Goal: Answer question/provide support

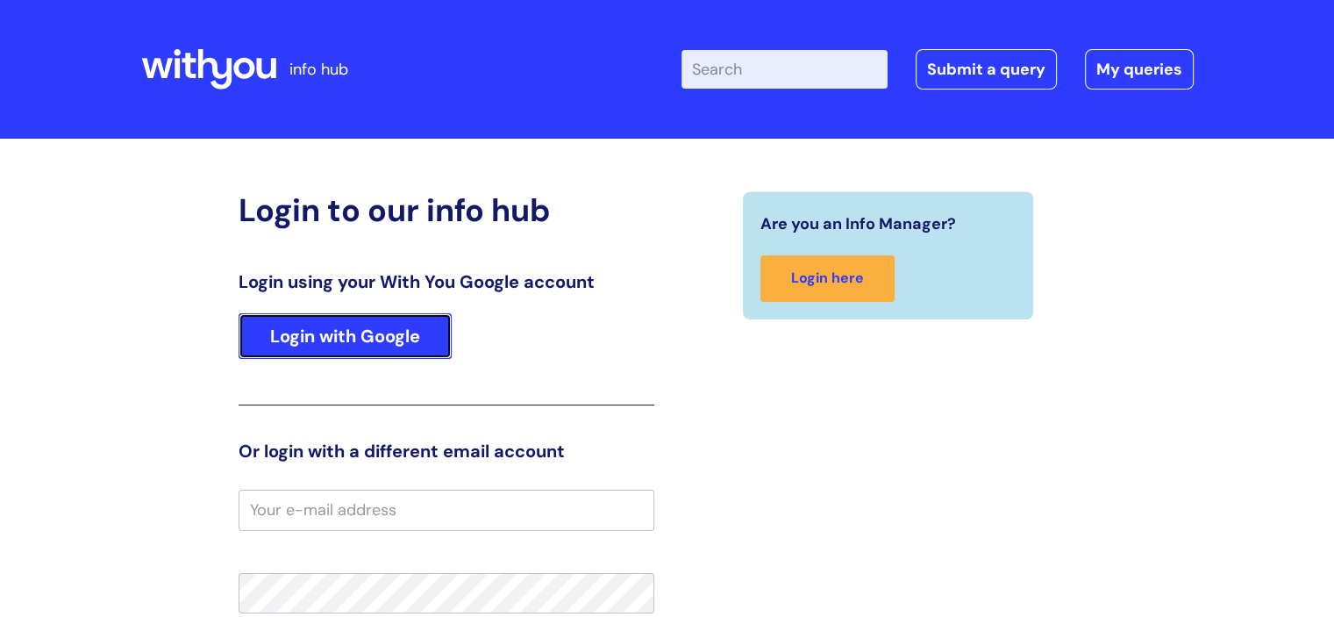
click at [402, 326] on link "Login with Google" at bounding box center [345, 336] width 213 height 46
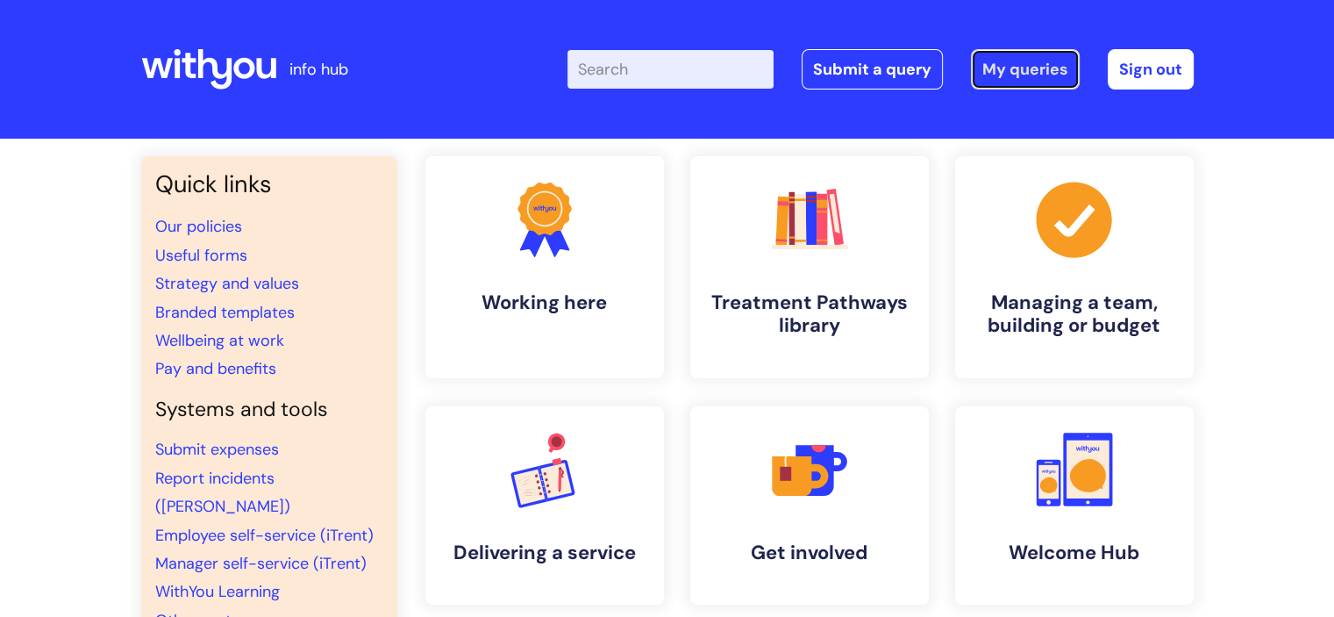
click at [1004, 70] on link "My queries" at bounding box center [1025, 69] width 109 height 40
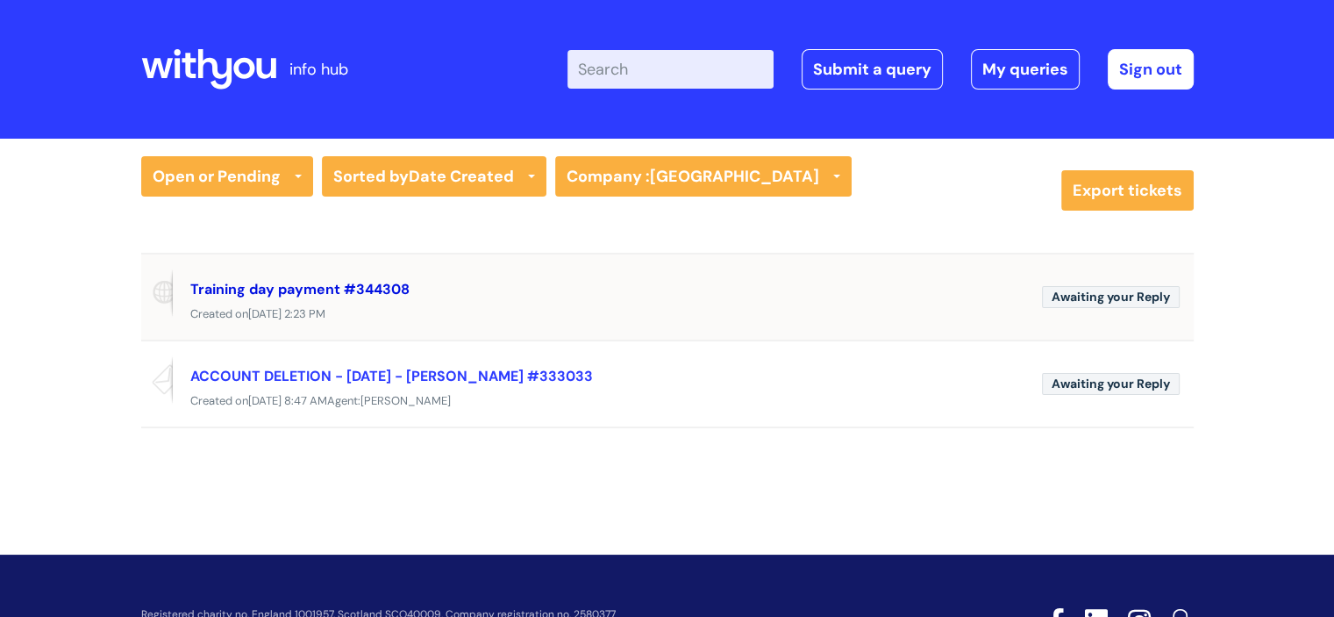
click at [264, 287] on link "Training day payment #344308" at bounding box center [299, 289] width 219 height 18
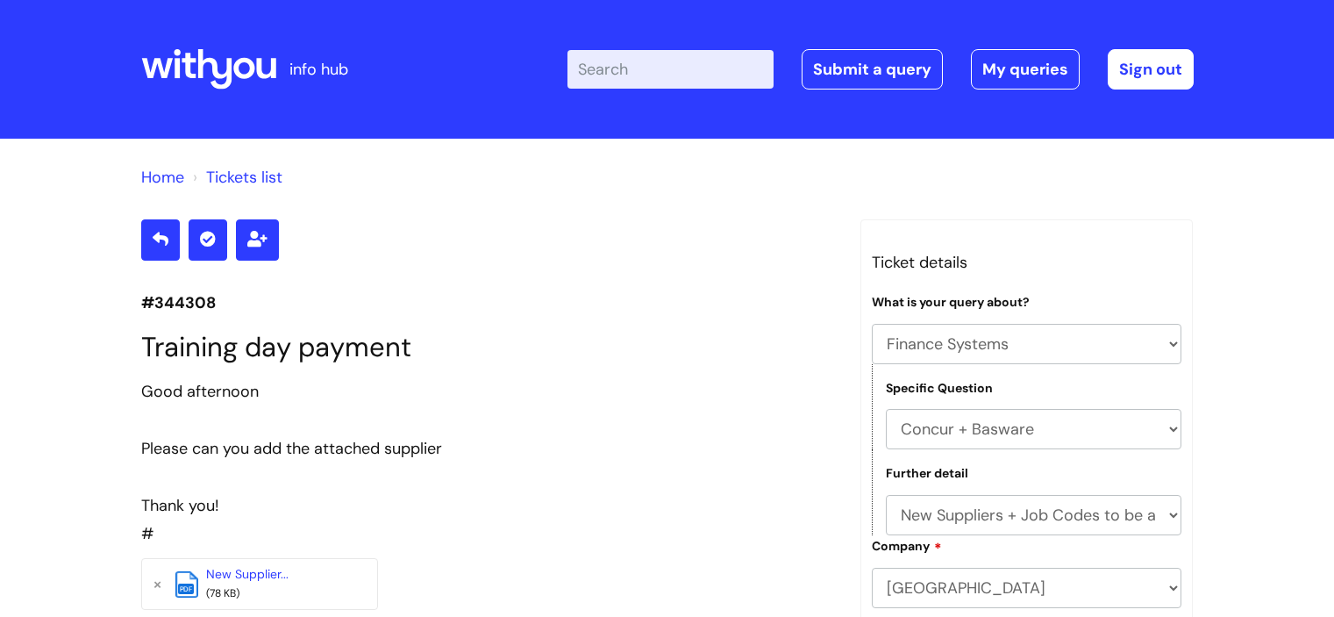
select select "Finance Systems"
select select "Concur + Basware"
select select "New Suppliers + Job Codes to be added"
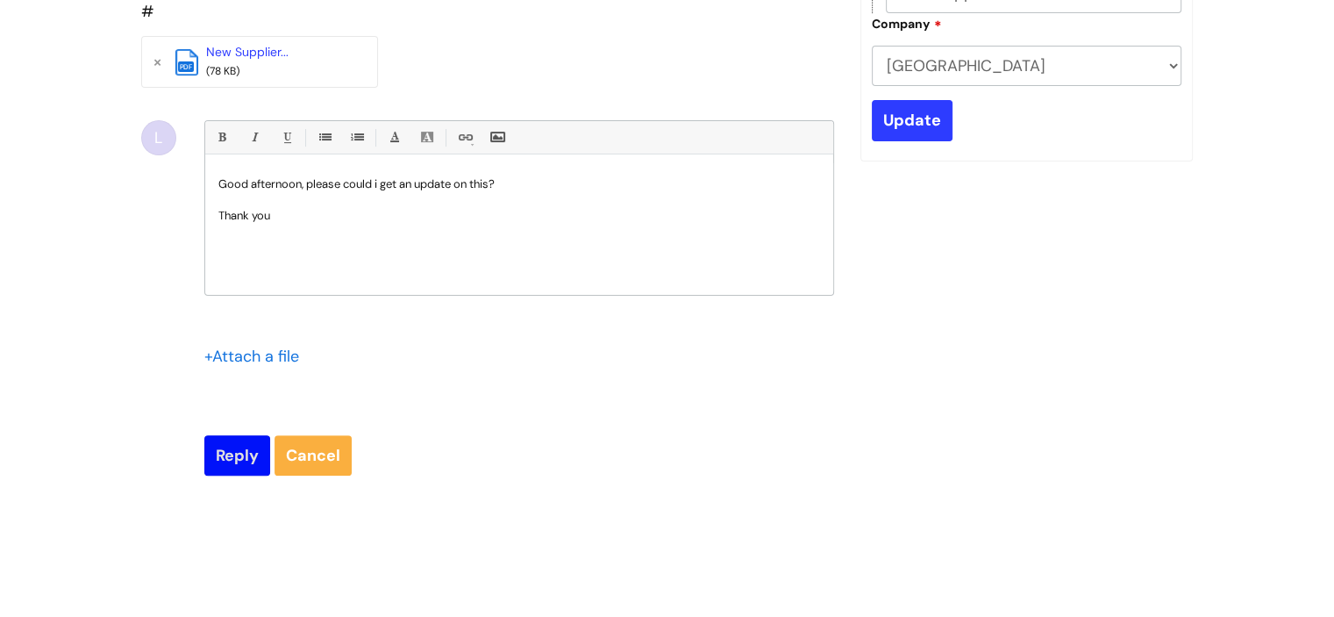
scroll to position [526, 0]
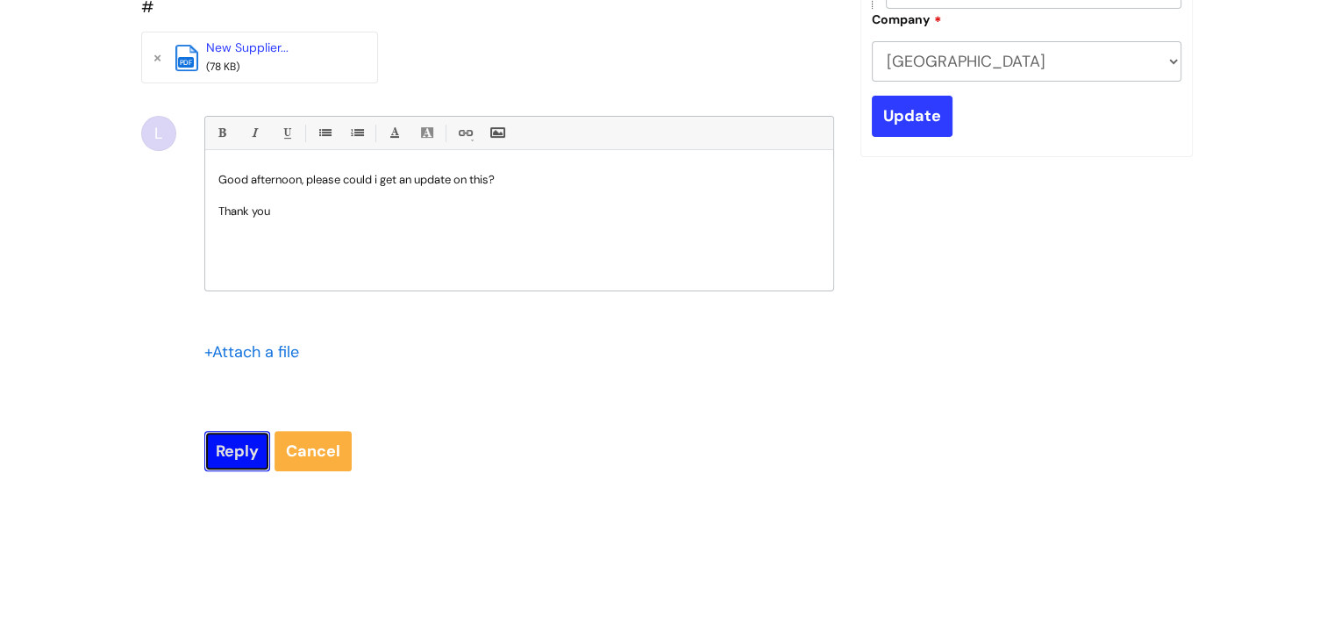
click at [221, 445] on input "Reply" at bounding box center [237, 451] width 66 height 40
type input "Please Wait..."
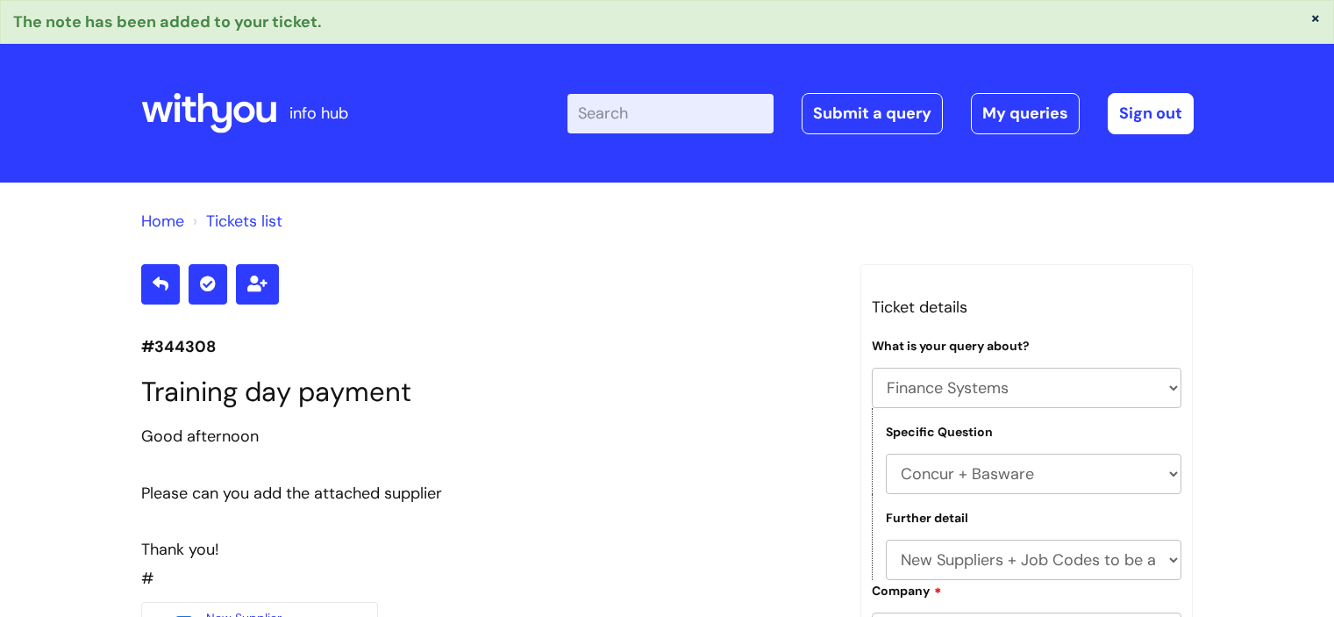
select select "Finance Systems"
select select "Concur + Basware"
select select "New Suppliers + Job Codes to be added"
